Goal: Information Seeking & Learning: Learn about a topic

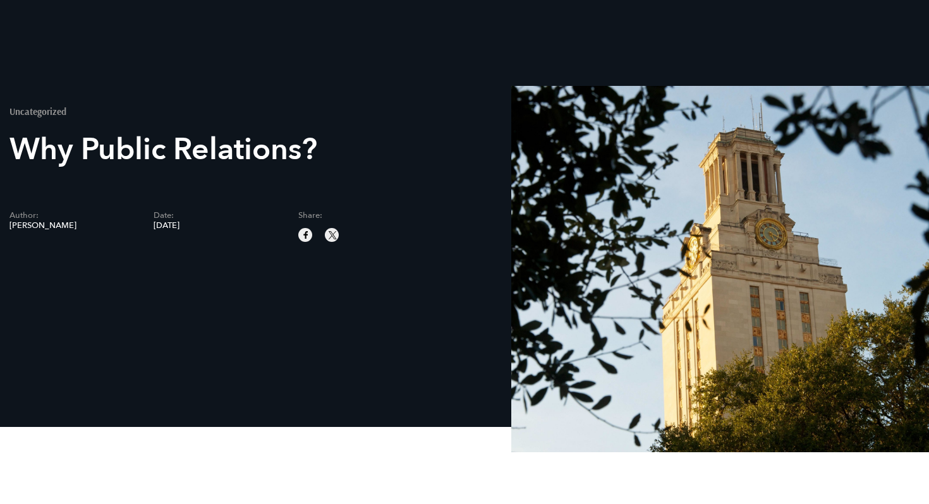
scroll to position [332, 0]
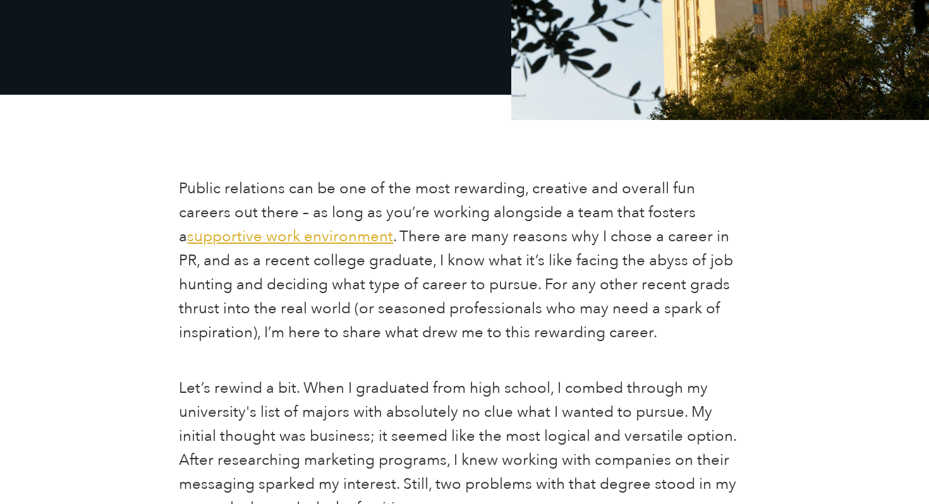
click at [393, 226] on span "supportive work environment" at bounding box center [290, 236] width 206 height 21
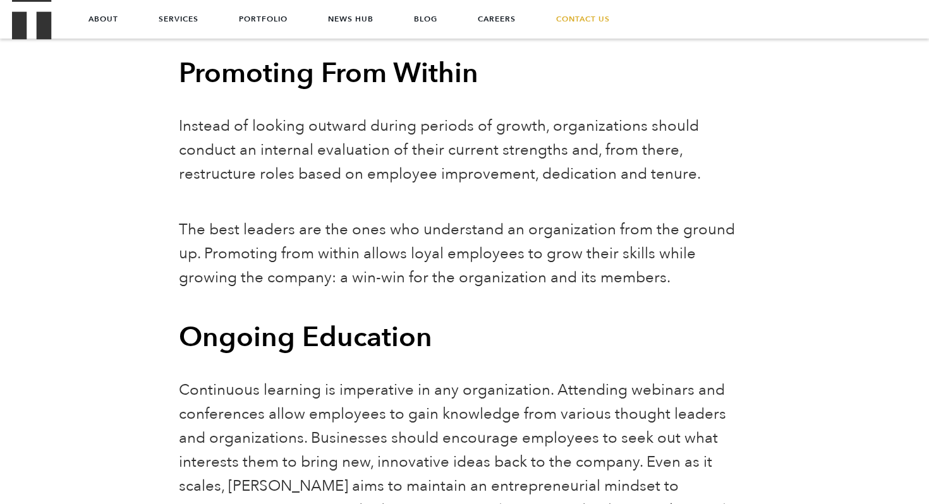
scroll to position [2050, 0]
